Goal: Task Accomplishment & Management: Use online tool/utility

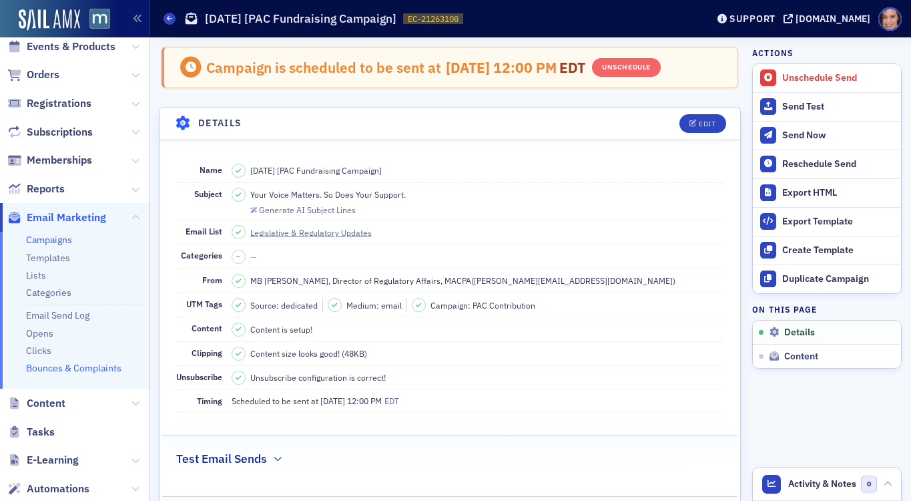
scroll to position [73, 0]
click at [134, 402] on icon at bounding box center [135, 402] width 8 height 8
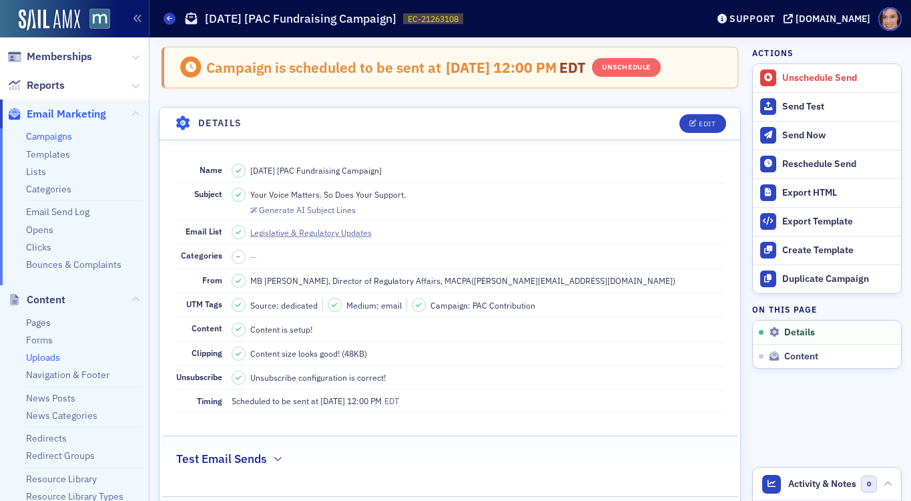
scroll to position [178, 0]
click at [53, 440] on link "Redirects" at bounding box center [46, 435] width 41 height 12
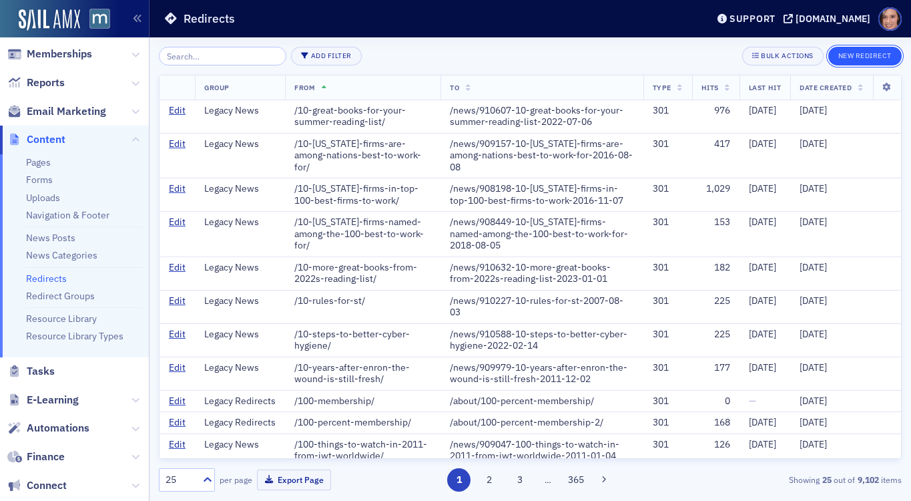
click at [860, 63] on button "New Redirect" at bounding box center [864, 56] width 73 height 19
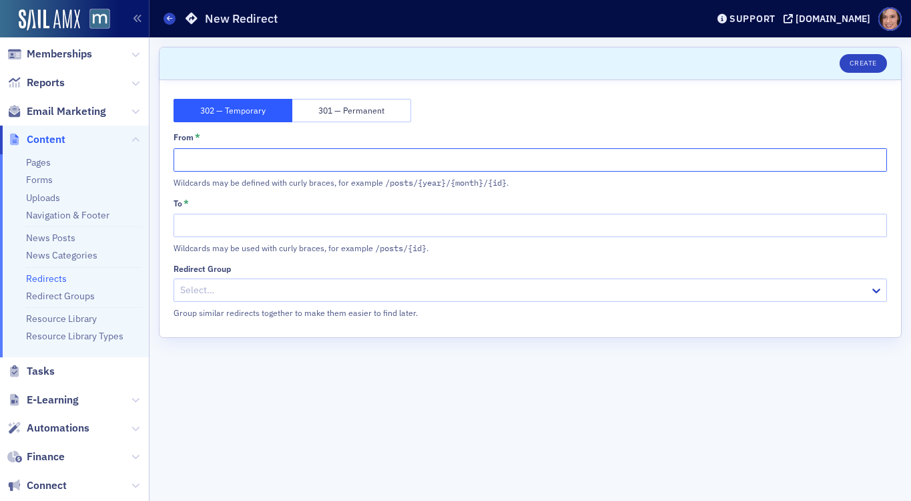
click at [230, 162] on input "From *" at bounding box center [530, 159] width 713 height 23
paste input "[URL][DOMAIN_NAME][MEDICAL_DATA]"
drag, startPoint x: 254, startPoint y: 161, endPoint x: 162, endPoint y: 158, distance: 92.8
click at [162, 158] on div "302 — Temporary 301 — Permanent From * [URL][DOMAIN_NAME][MEDICAL_DATA] Wildcar…" at bounding box center [531, 208] width 742 height 257
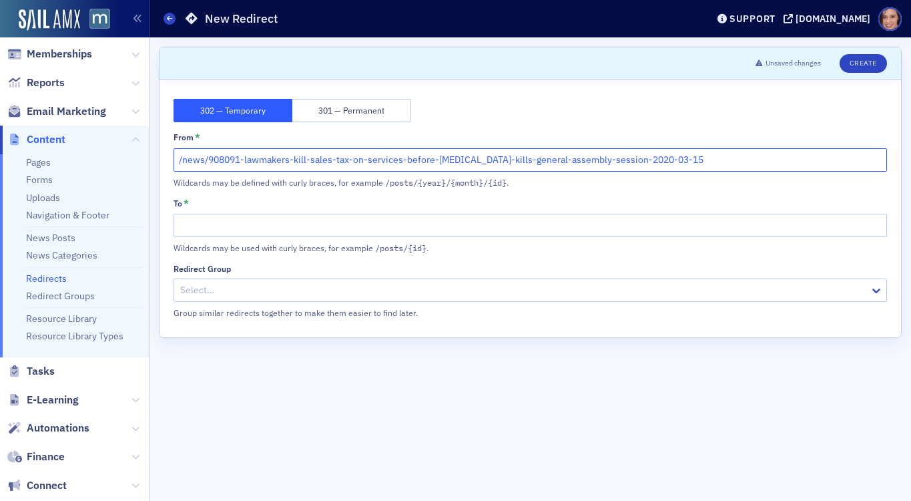
type input "/news/908091-lawmakers-kill-sales-tax-on-services-before-[MEDICAL_DATA]-kills-g…"
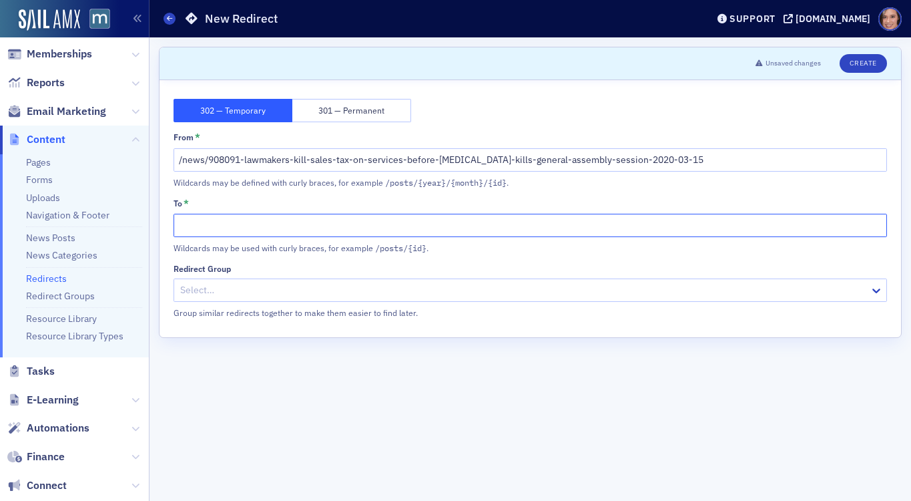
click at [198, 224] on input "To *" at bounding box center [530, 225] width 713 height 23
type input "/"
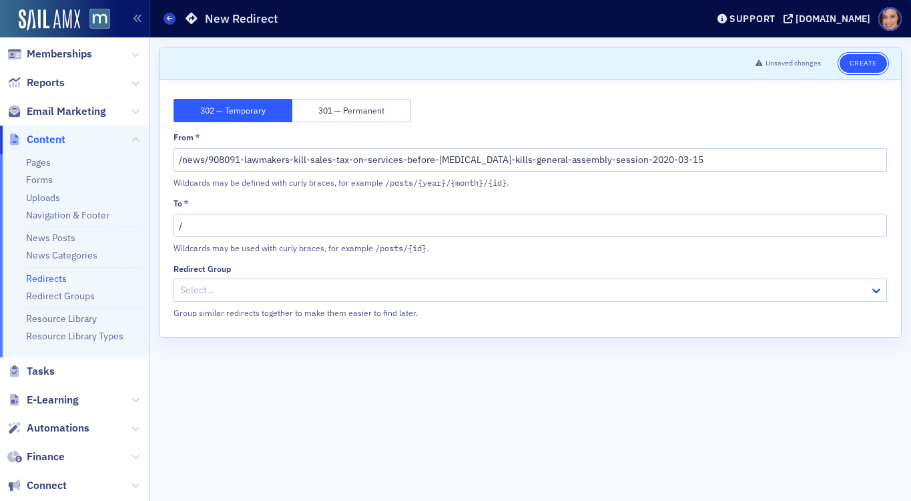
click at [874, 62] on button "Create" at bounding box center [863, 63] width 47 height 19
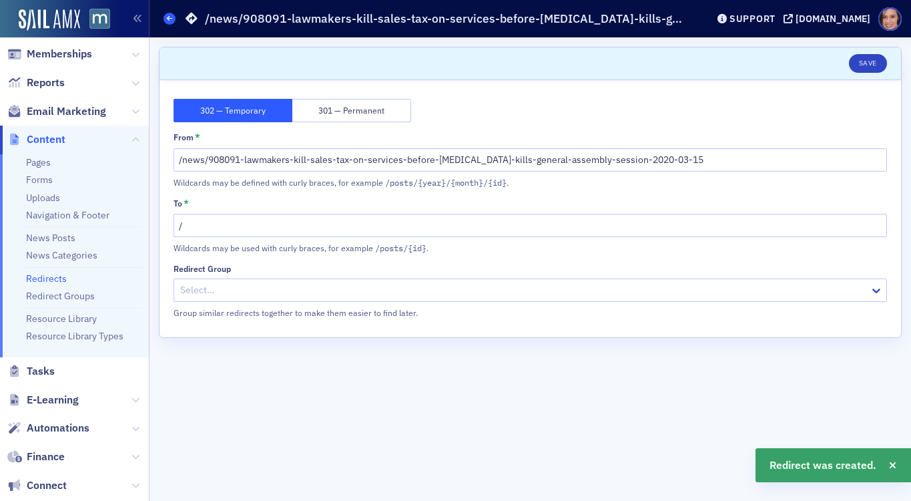
click at [173, 23] on span at bounding box center [170, 19] width 12 height 12
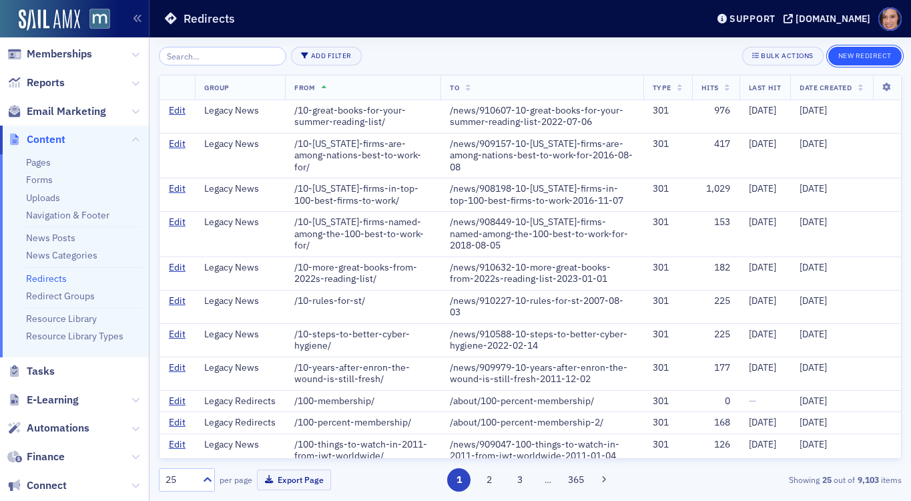
click at [862, 57] on button "New Redirect" at bounding box center [864, 56] width 73 height 19
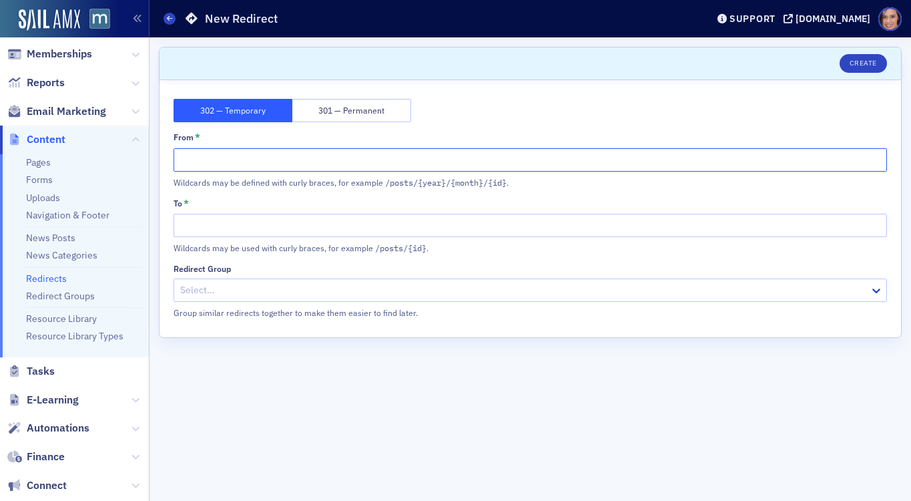
click at [311, 160] on input "From *" at bounding box center [530, 159] width 713 height 23
paste input "[URL][DOMAIN_NAME][PERSON_NAME]"
drag, startPoint x: 254, startPoint y: 161, endPoint x: 105, endPoint y: 160, distance: 149.5
click at [105, 160] on div "Users Organizations Events & Products Orders Registrations Subscriptions Member…" at bounding box center [455, 250] width 911 height 501
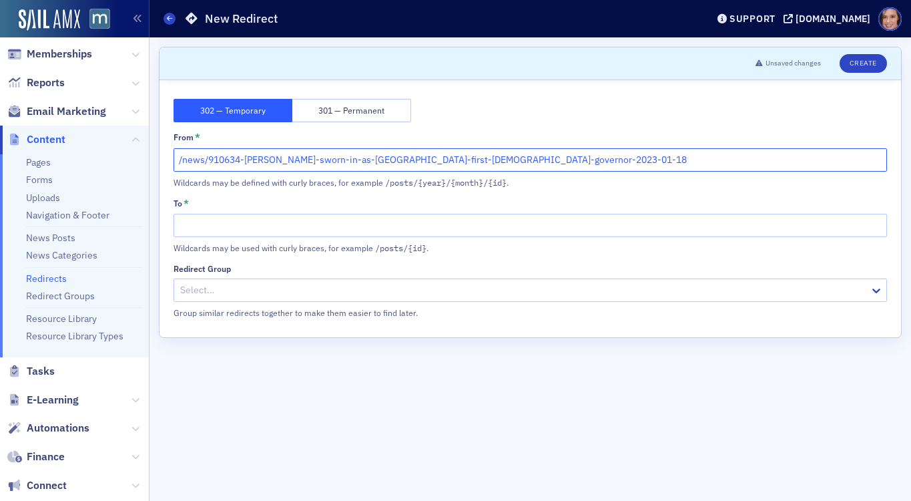
type input "/news/910634-[PERSON_NAME]-sworn-in-as-[GEOGRAPHIC_DATA]-first-[DEMOGRAPHIC_DAT…"
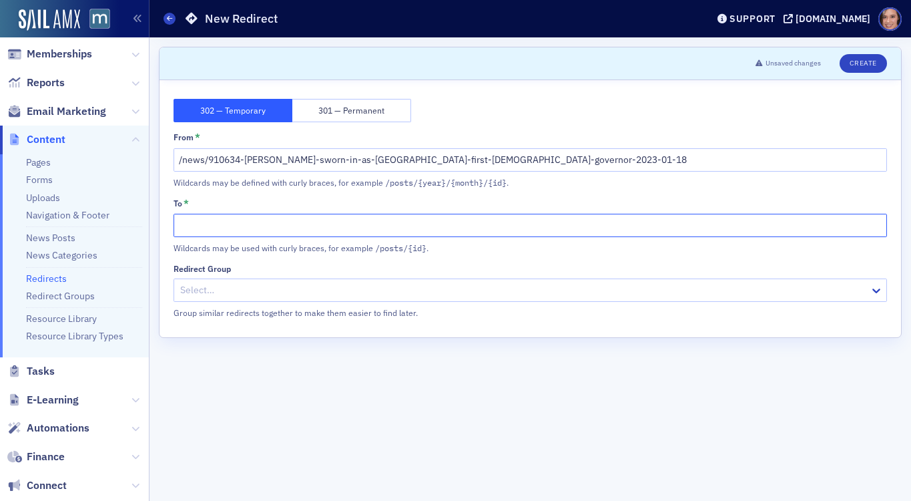
click at [198, 232] on input "To *" at bounding box center [530, 225] width 713 height 23
type input "/"
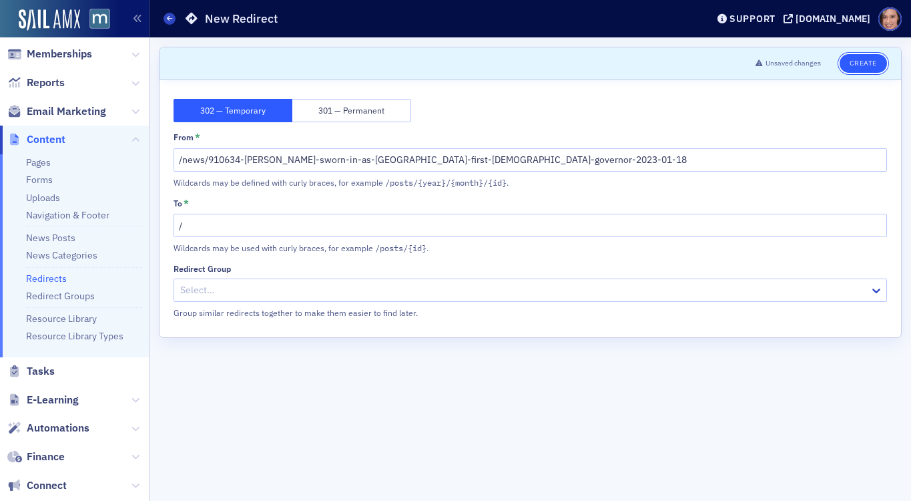
click at [860, 67] on button "Create" at bounding box center [863, 63] width 47 height 19
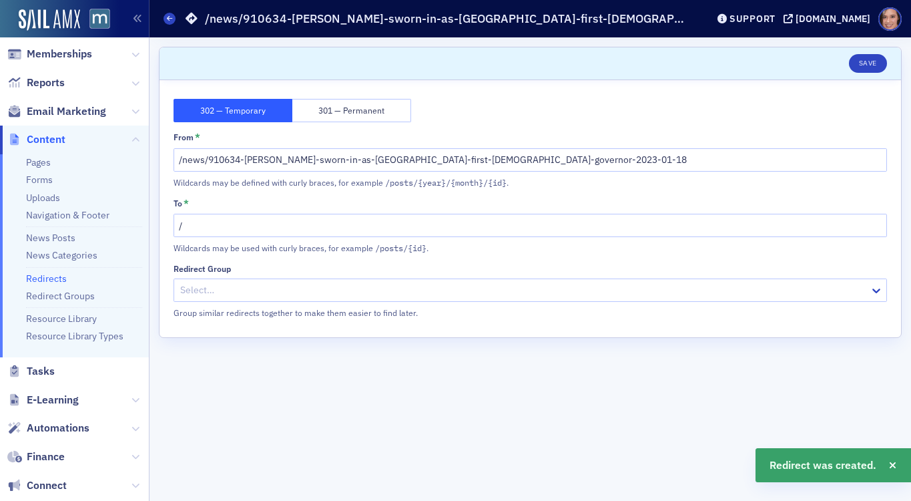
click at [163, 19] on header "Redirects /news/910634-[PERSON_NAME]-sworn-in-as-marylands-first-[DEMOGRAPHIC_D…" at bounding box center [531, 18] width 762 height 37
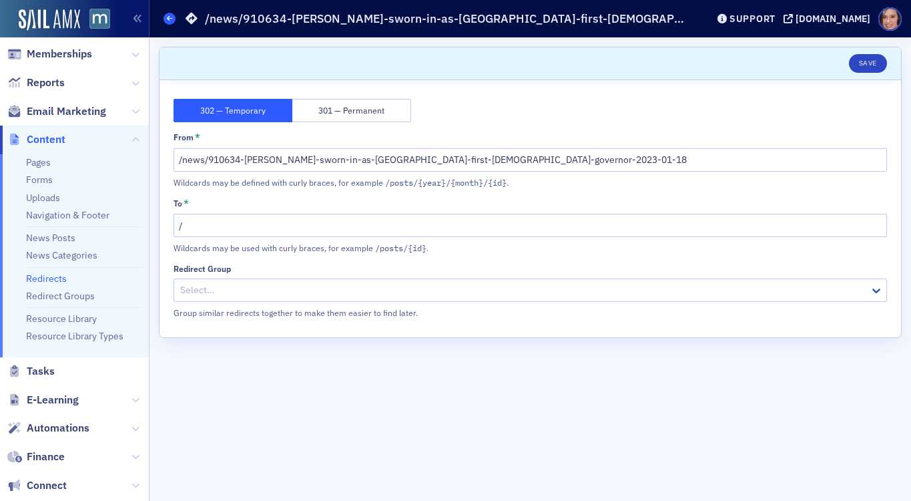
click at [170, 21] on icon at bounding box center [169, 18] width 5 height 6
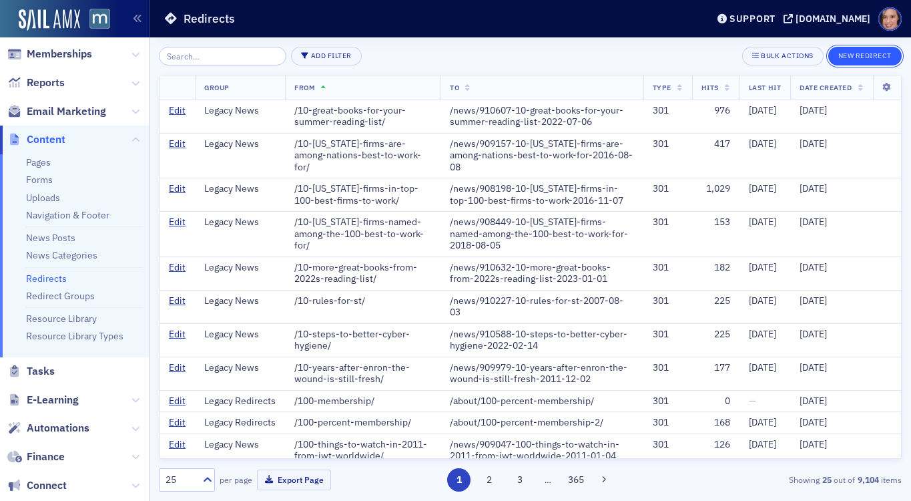
click at [845, 60] on button "New Redirect" at bounding box center [864, 56] width 73 height 19
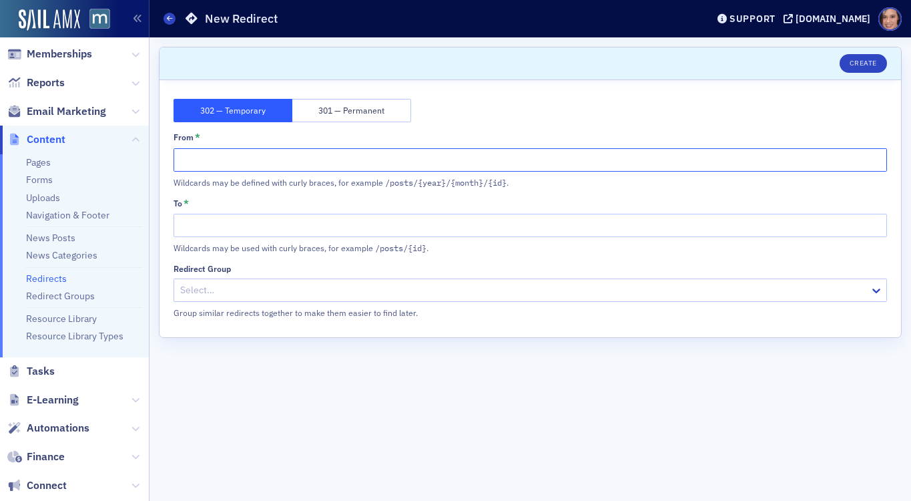
click at [300, 164] on input "From *" at bounding box center [530, 159] width 713 height 23
paste input "[URL][DOMAIN_NAME]"
drag, startPoint x: 254, startPoint y: 160, endPoint x: 124, endPoint y: 158, distance: 130.2
click at [124, 158] on div "Users Organizations Events & Products Orders Registrations Subscriptions Member…" at bounding box center [455, 250] width 911 height 501
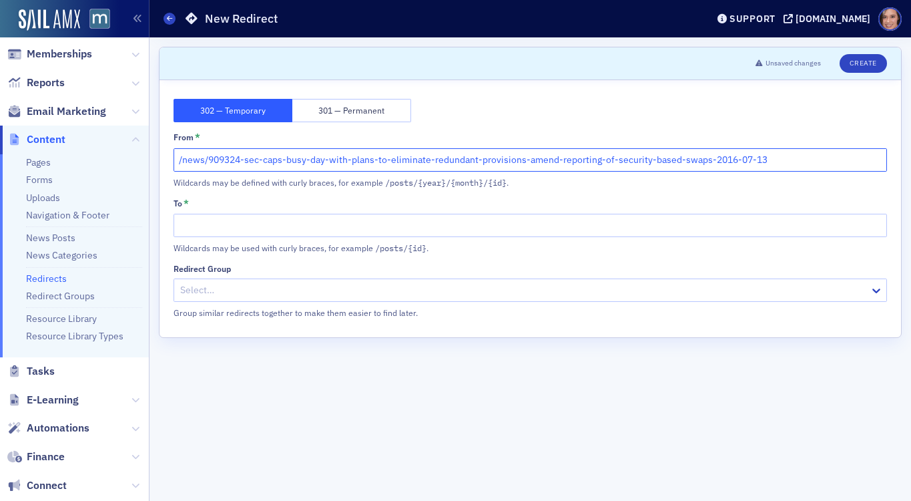
type input "/news/909324-sec-caps-busy-day-with-plans-to-eliminate-redundant-provisions-ame…"
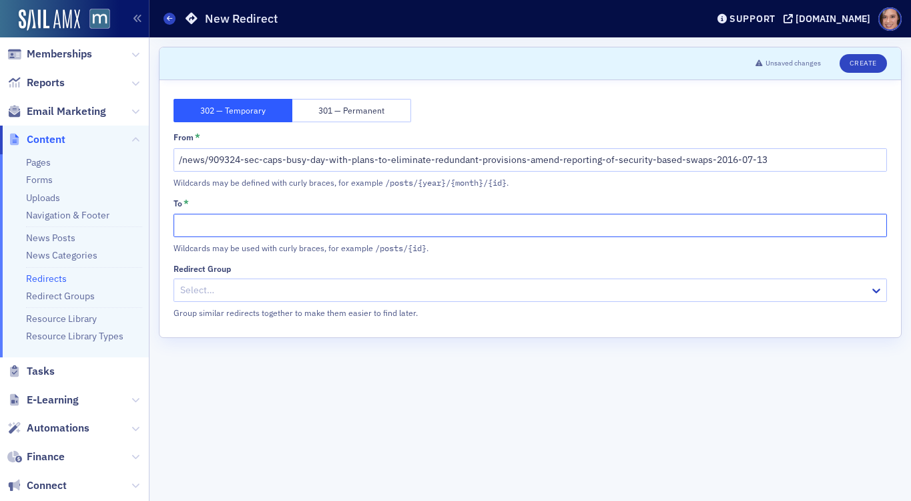
click at [199, 230] on input "To *" at bounding box center [530, 225] width 713 height 23
type input "/"
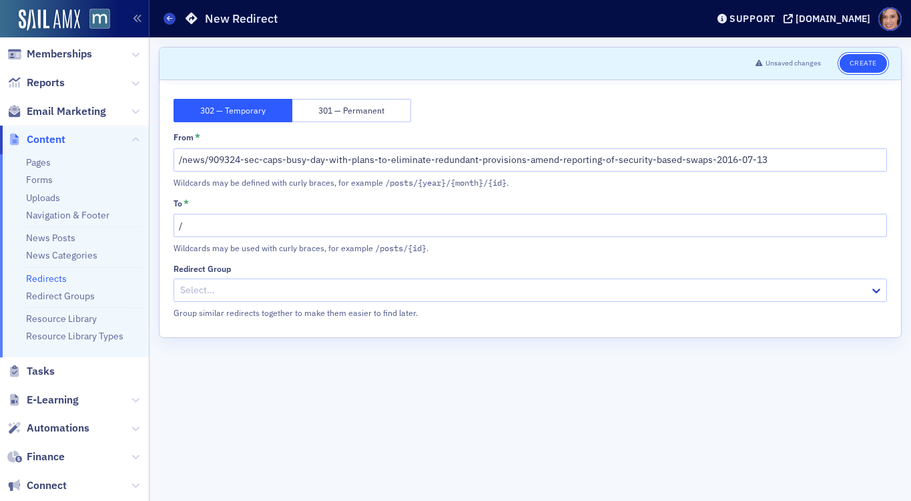
click at [854, 68] on button "Create" at bounding box center [863, 63] width 47 height 19
